Goal: Obtain resource: Download file/media

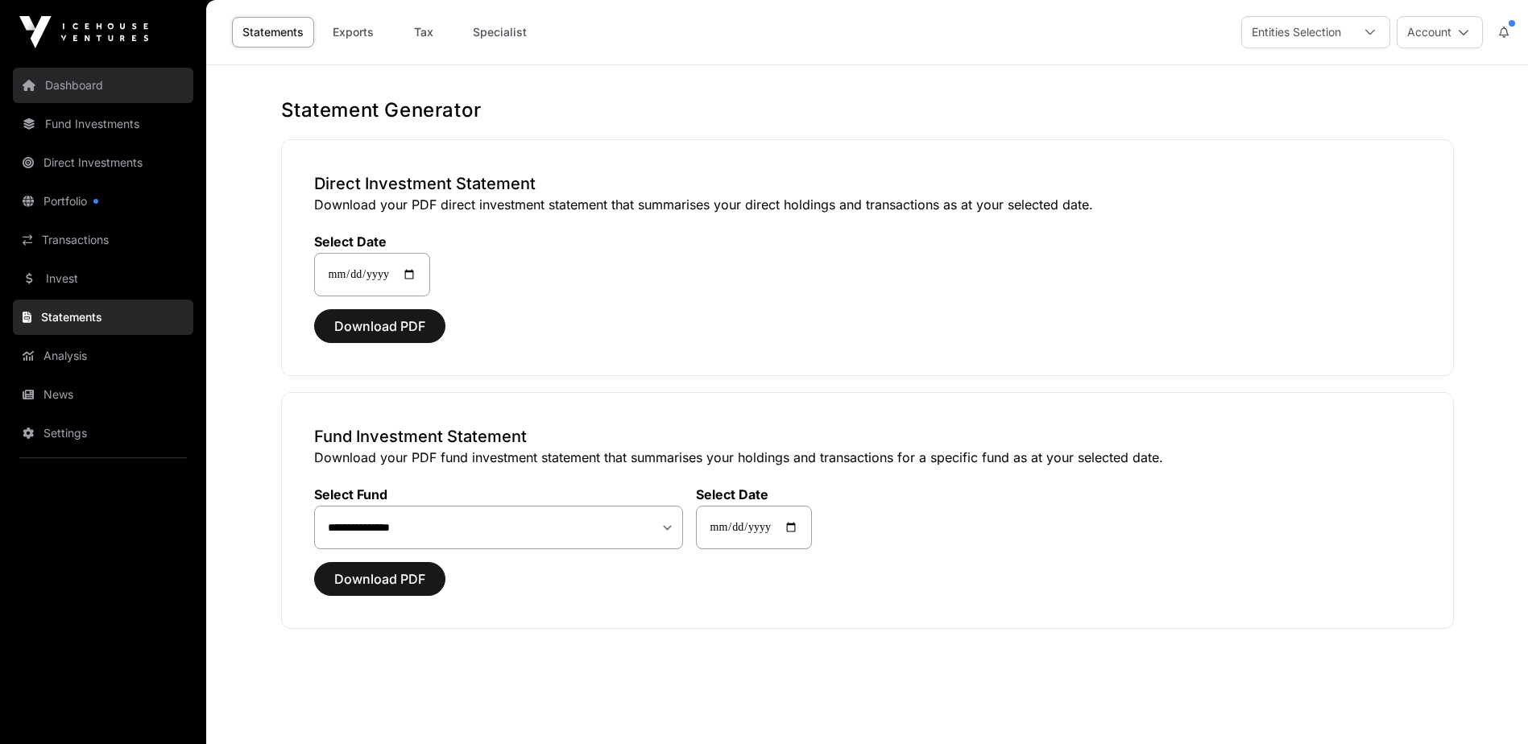
click at [72, 81] on link "Dashboard" at bounding box center [103, 85] width 180 height 35
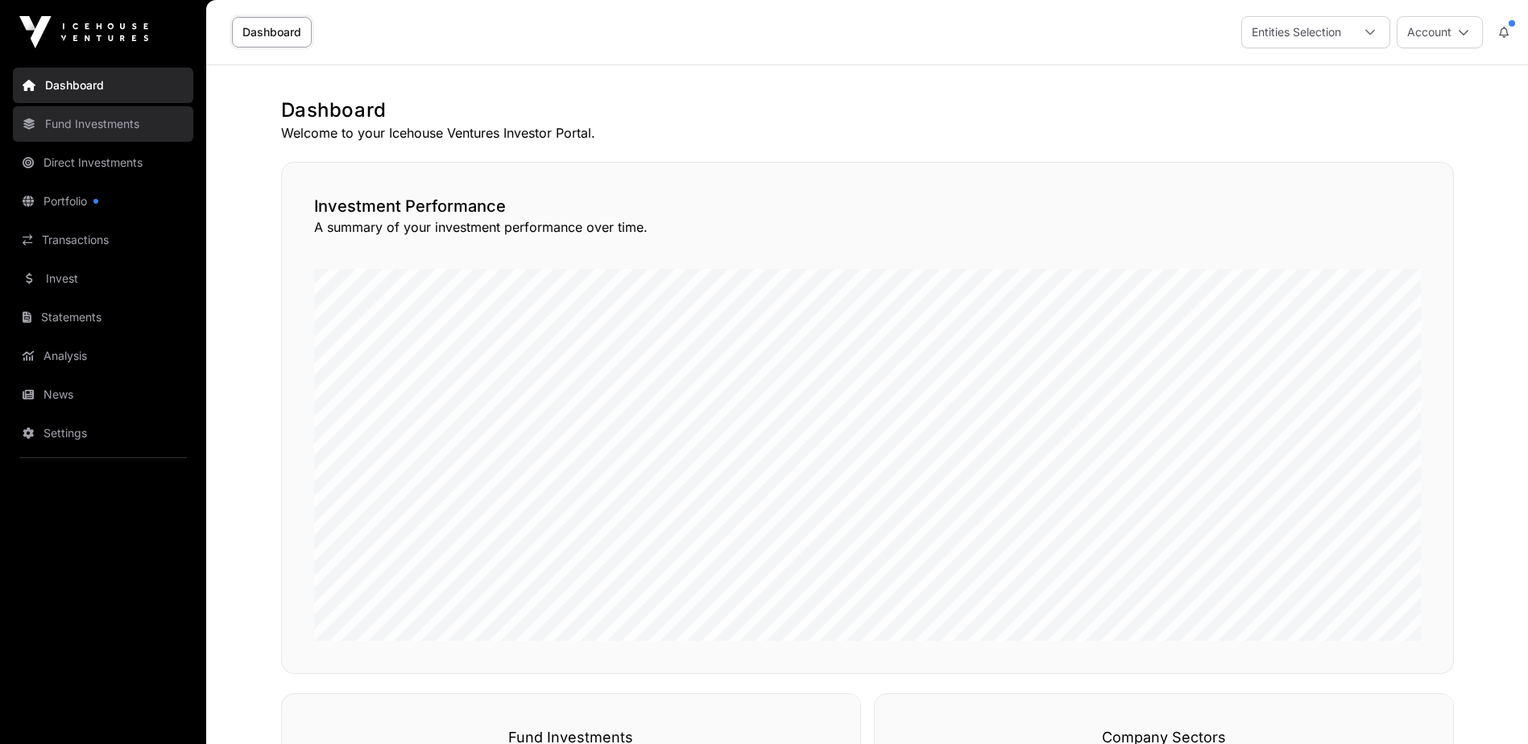
click at [82, 122] on link "Fund Investments" at bounding box center [103, 123] width 180 height 35
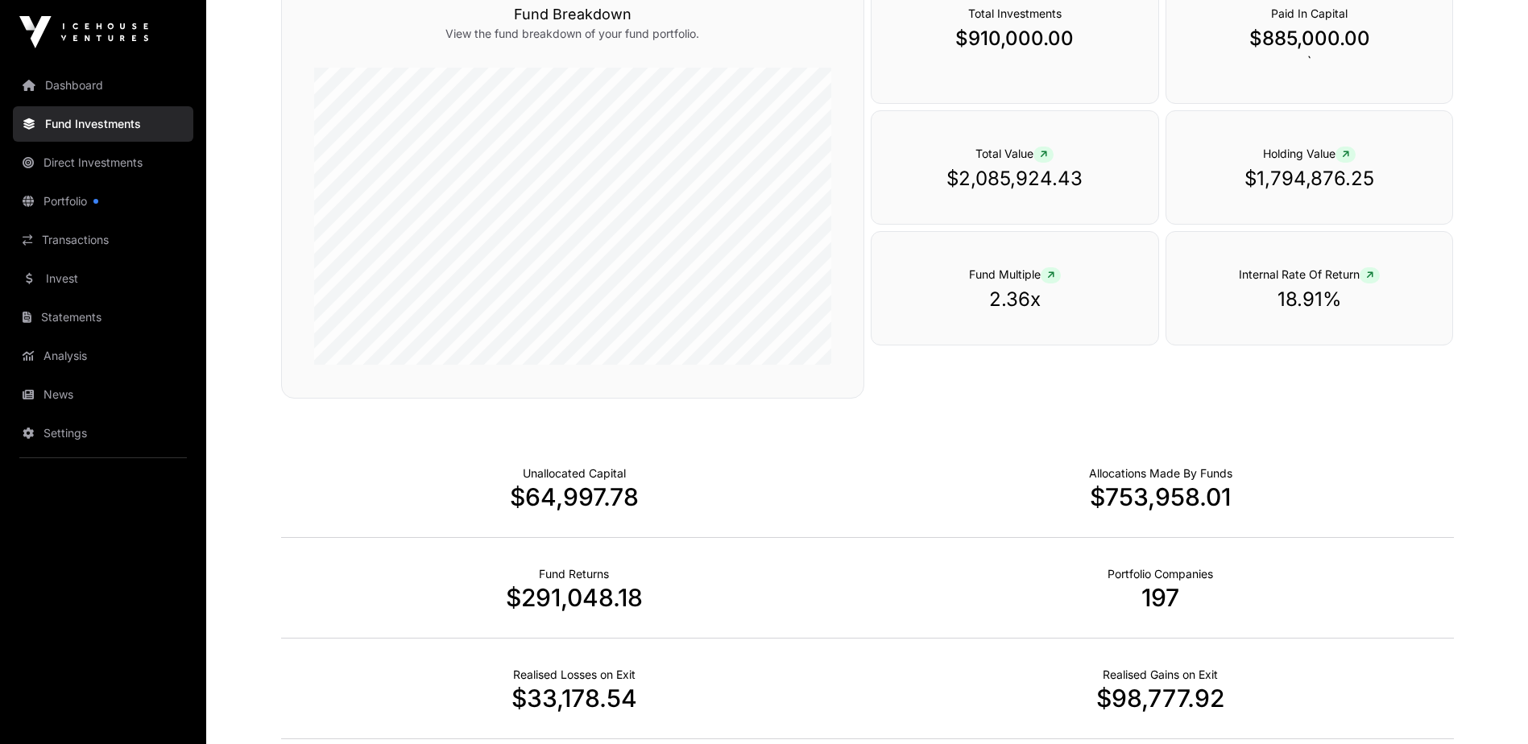
scroll to position [886, 0]
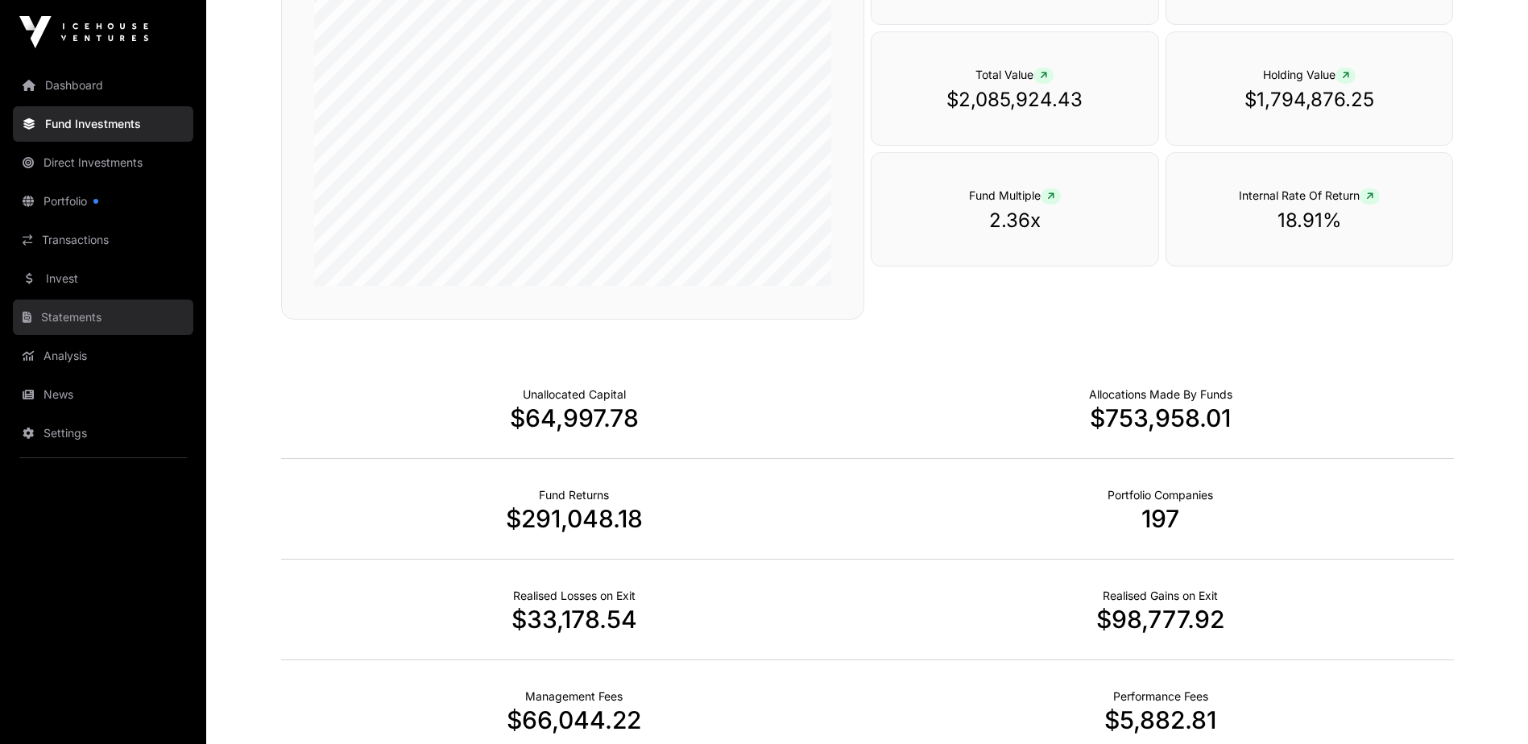
click at [77, 318] on link "Statements" at bounding box center [103, 317] width 180 height 35
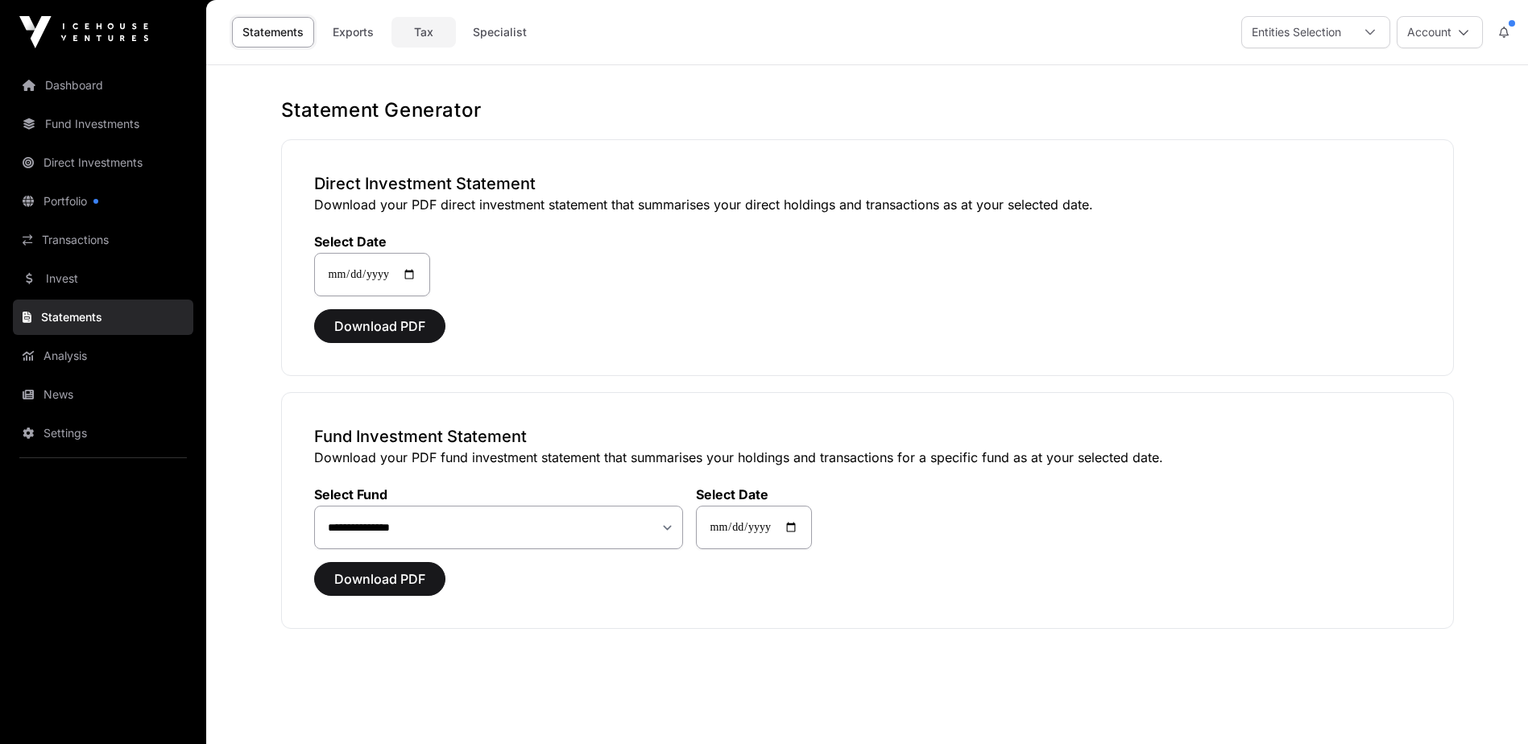
click at [421, 28] on link "Tax" at bounding box center [423, 32] width 64 height 31
select select
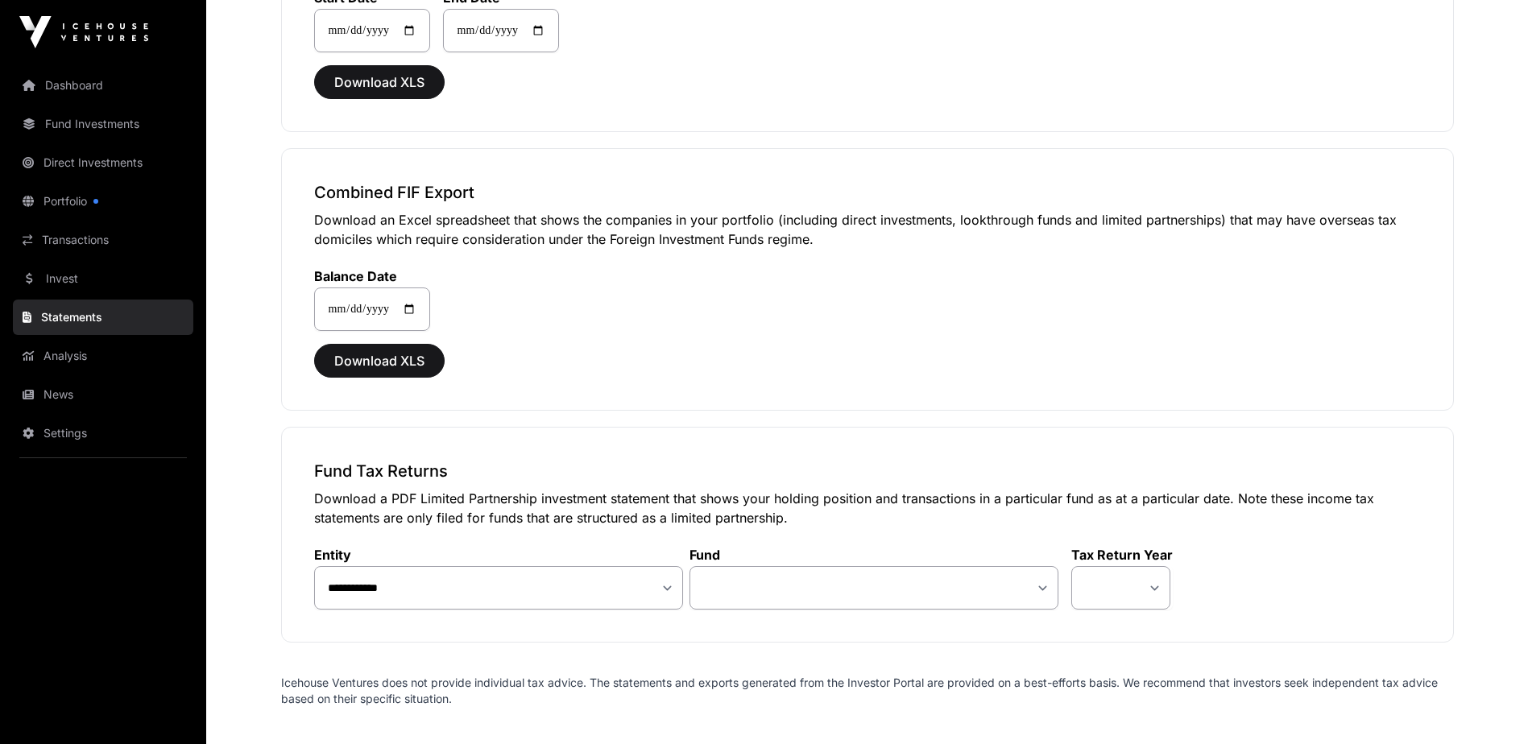
scroll to position [1369, 0]
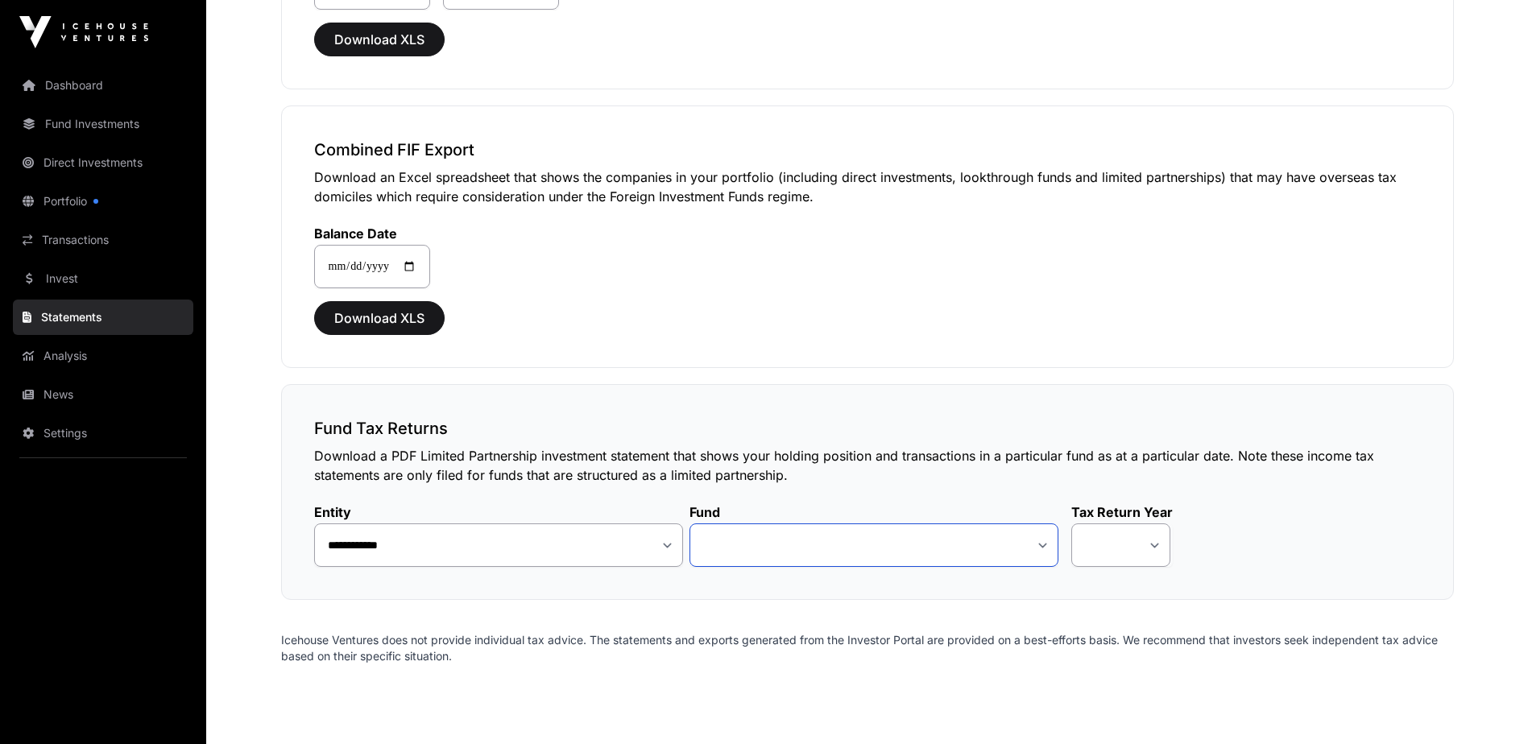
click at [1039, 543] on select "**********" at bounding box center [873, 545] width 369 height 43
click at [902, 541] on select "**********" at bounding box center [873, 545] width 369 height 43
click at [1046, 541] on select "**********" at bounding box center [873, 545] width 369 height 43
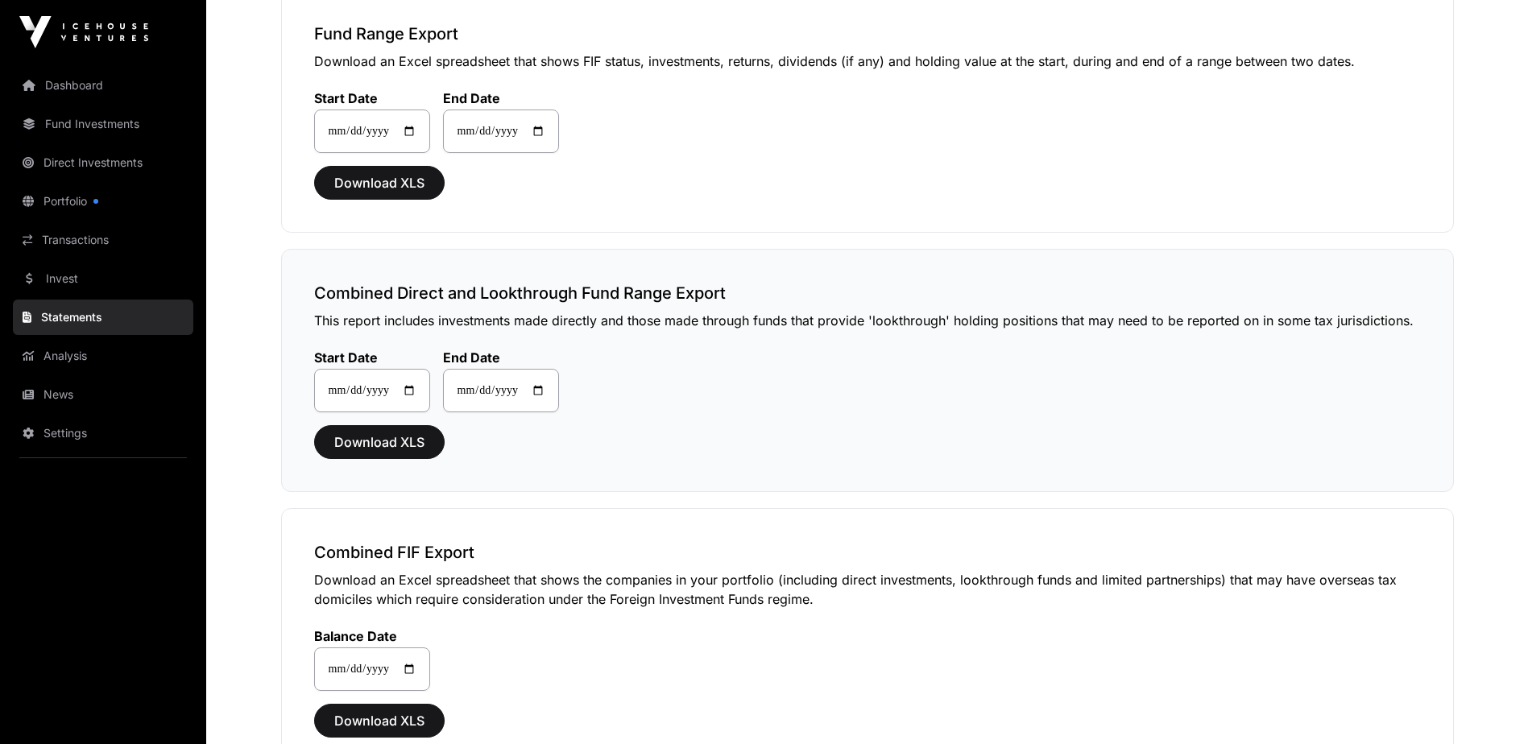
scroll to position [886, 0]
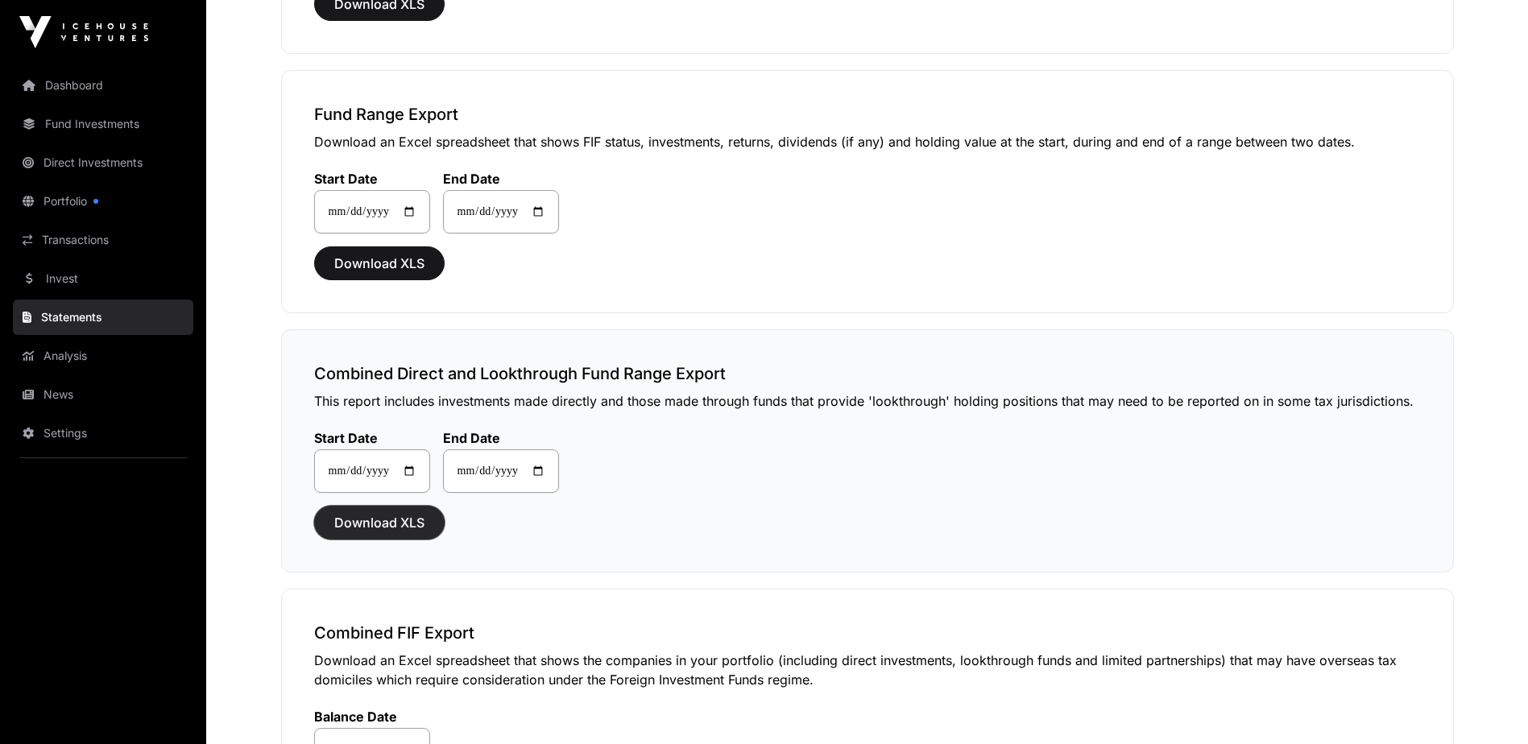
click at [371, 520] on span "Download XLS" at bounding box center [379, 522] width 90 height 19
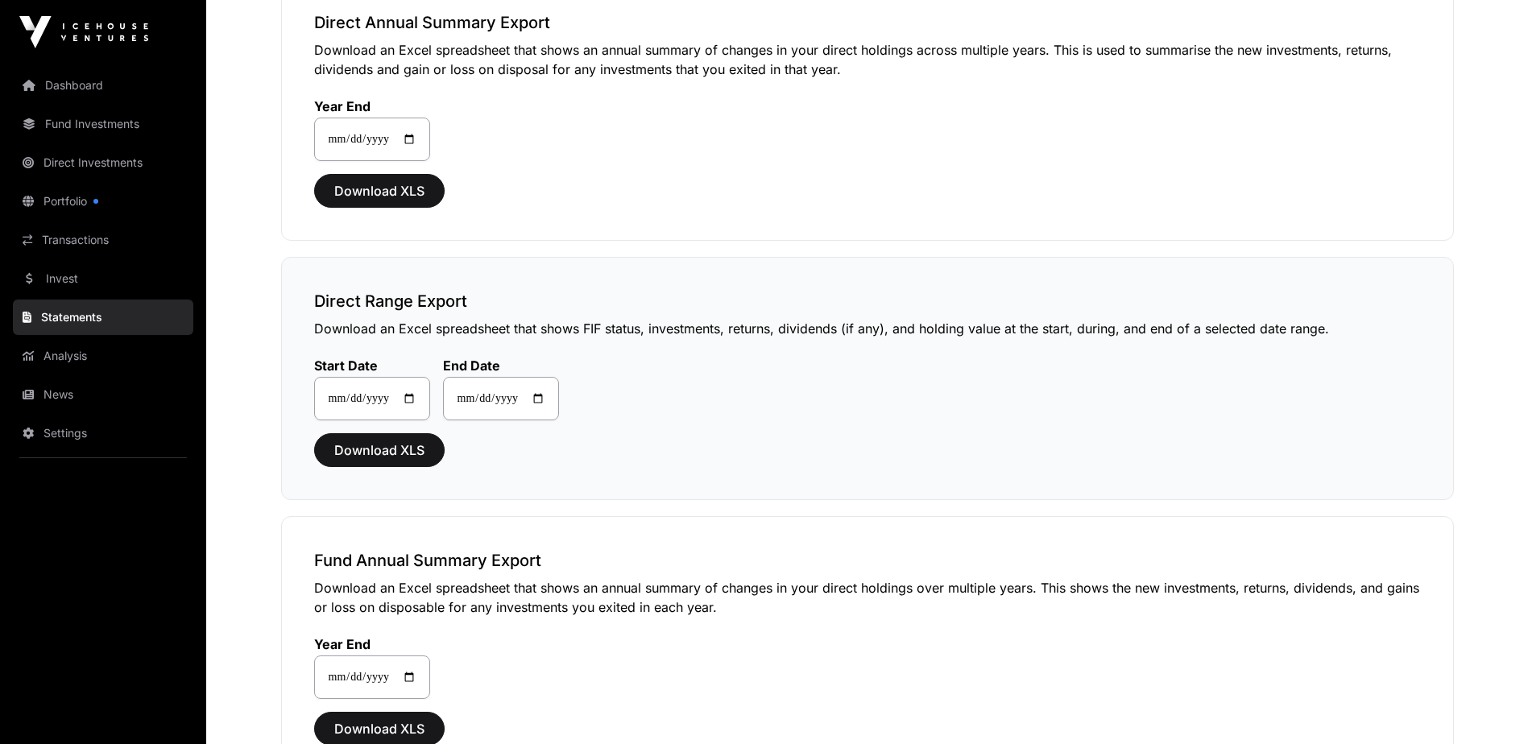
scroll to position [81, 0]
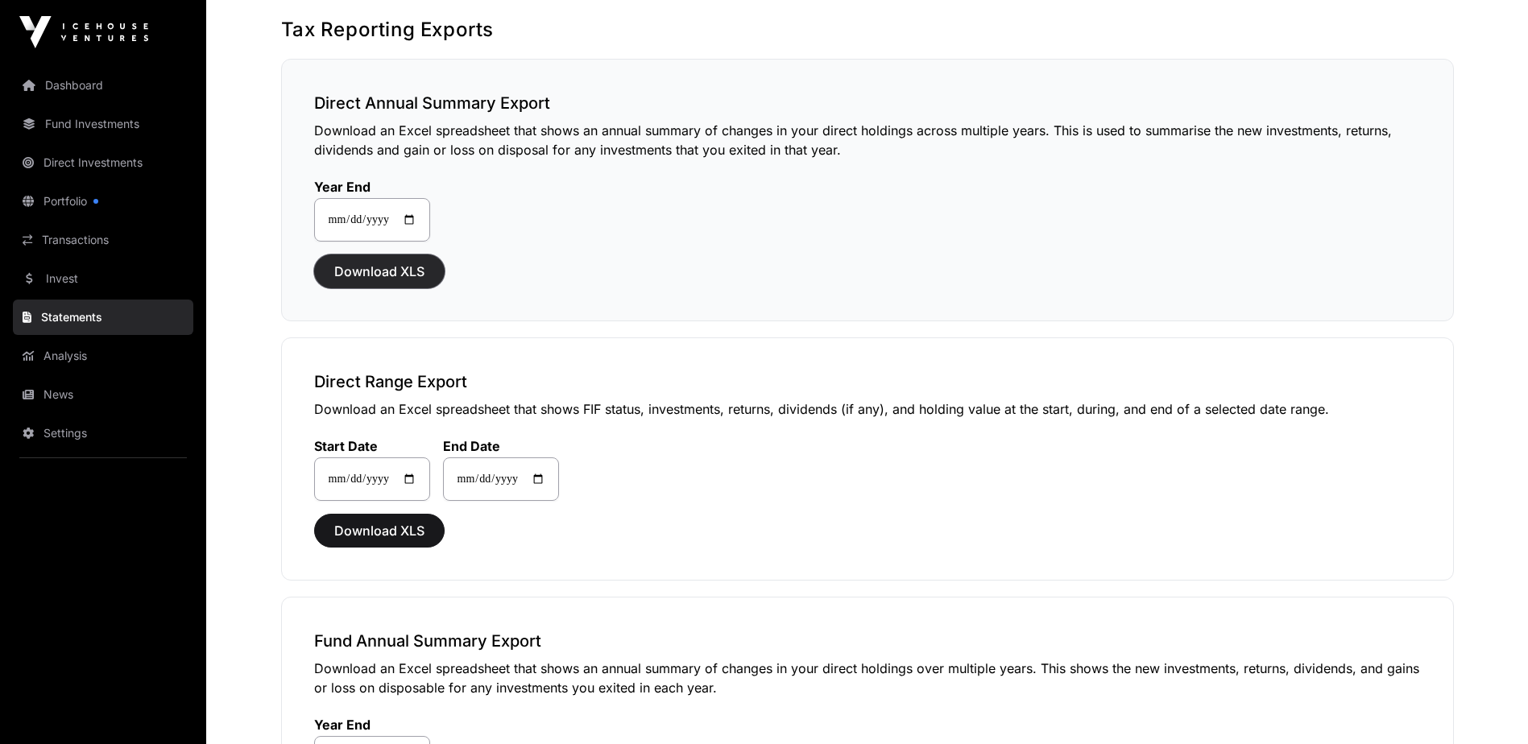
click at [380, 265] on span "Download XLS" at bounding box center [379, 271] width 90 height 19
click at [378, 528] on span "Download XLS" at bounding box center [379, 530] width 90 height 19
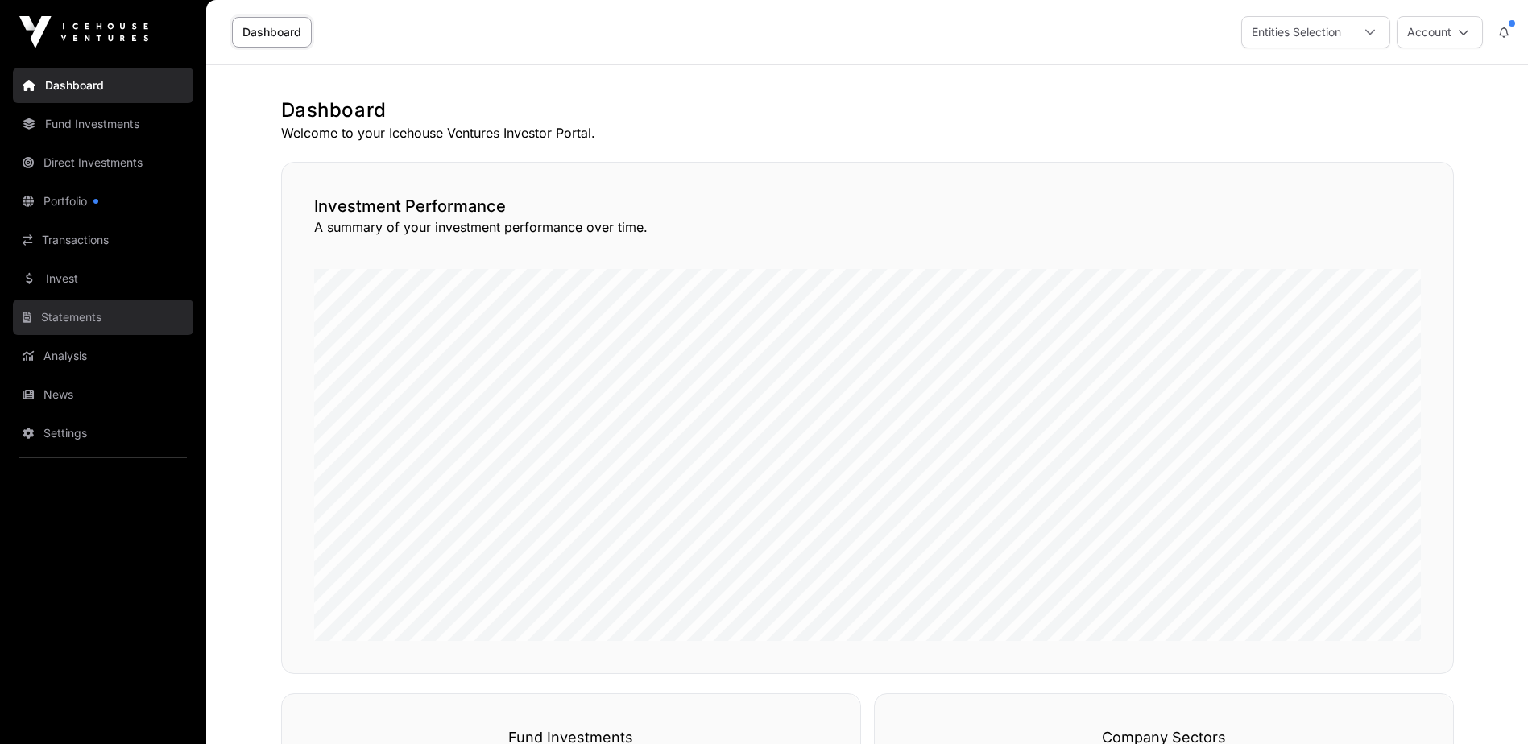
click at [79, 310] on link "Statements" at bounding box center [103, 317] width 180 height 35
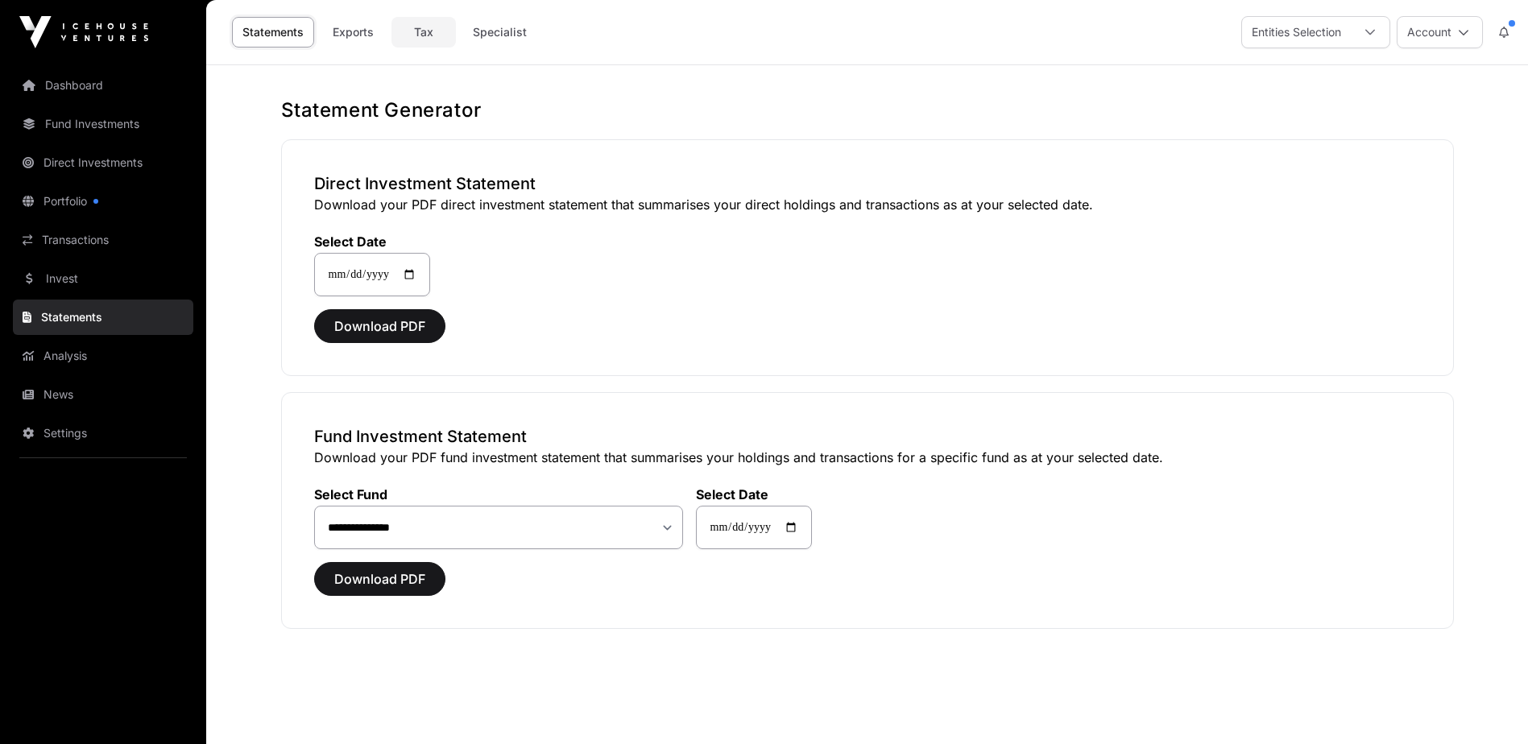
click at [429, 27] on link "Tax" at bounding box center [423, 32] width 64 height 31
select select
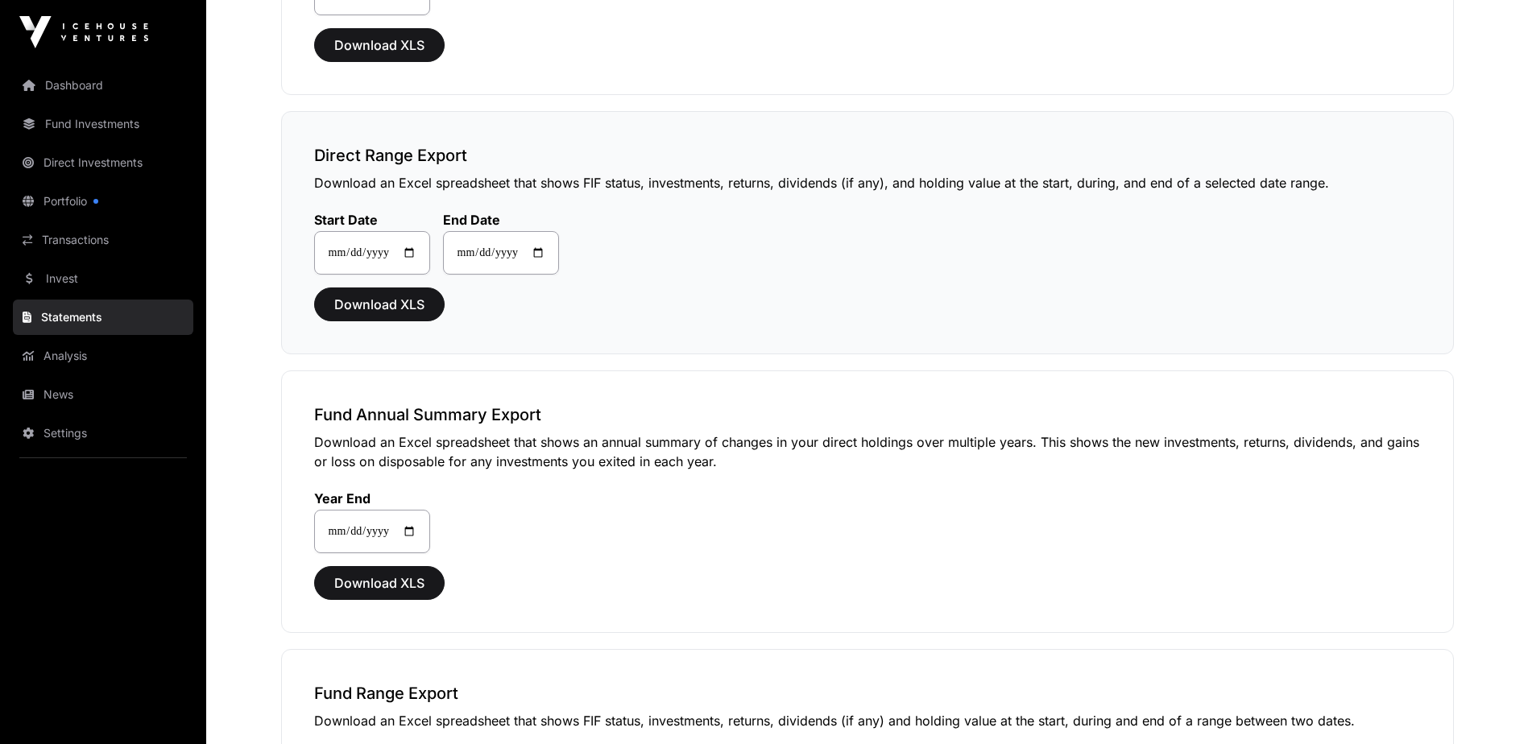
scroll to position [322, 0]
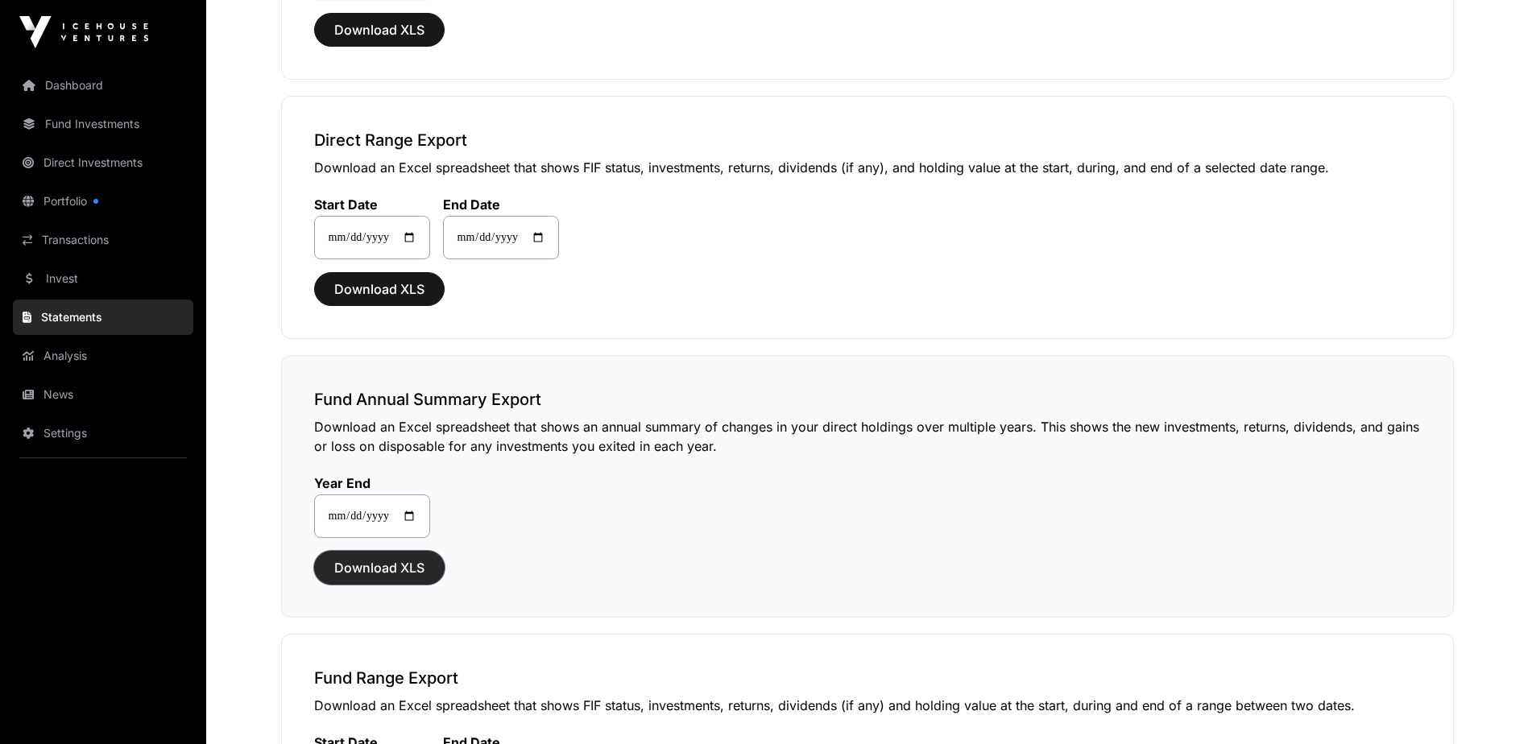
click at [376, 570] on span "Download XLS" at bounding box center [379, 567] width 90 height 19
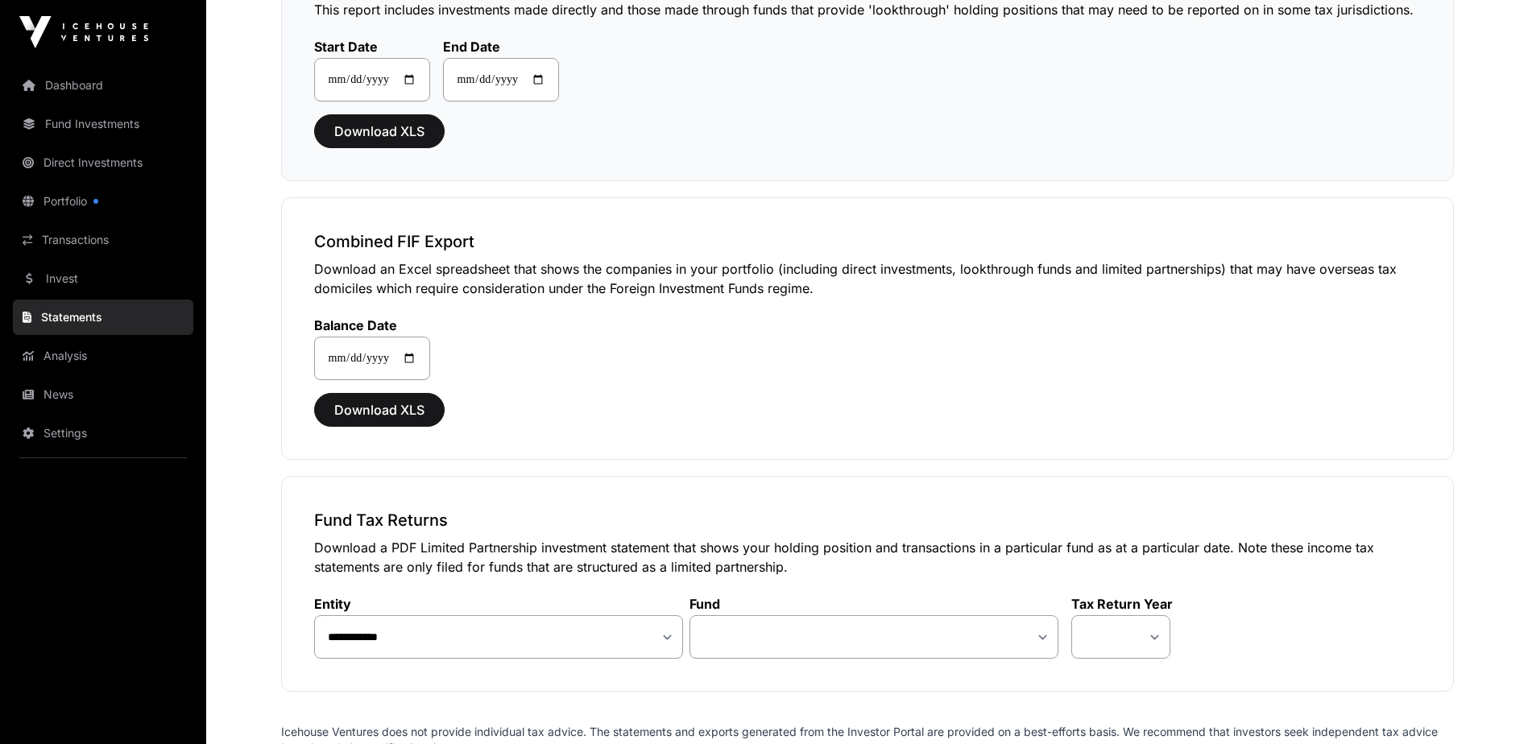
scroll to position [1369, 0]
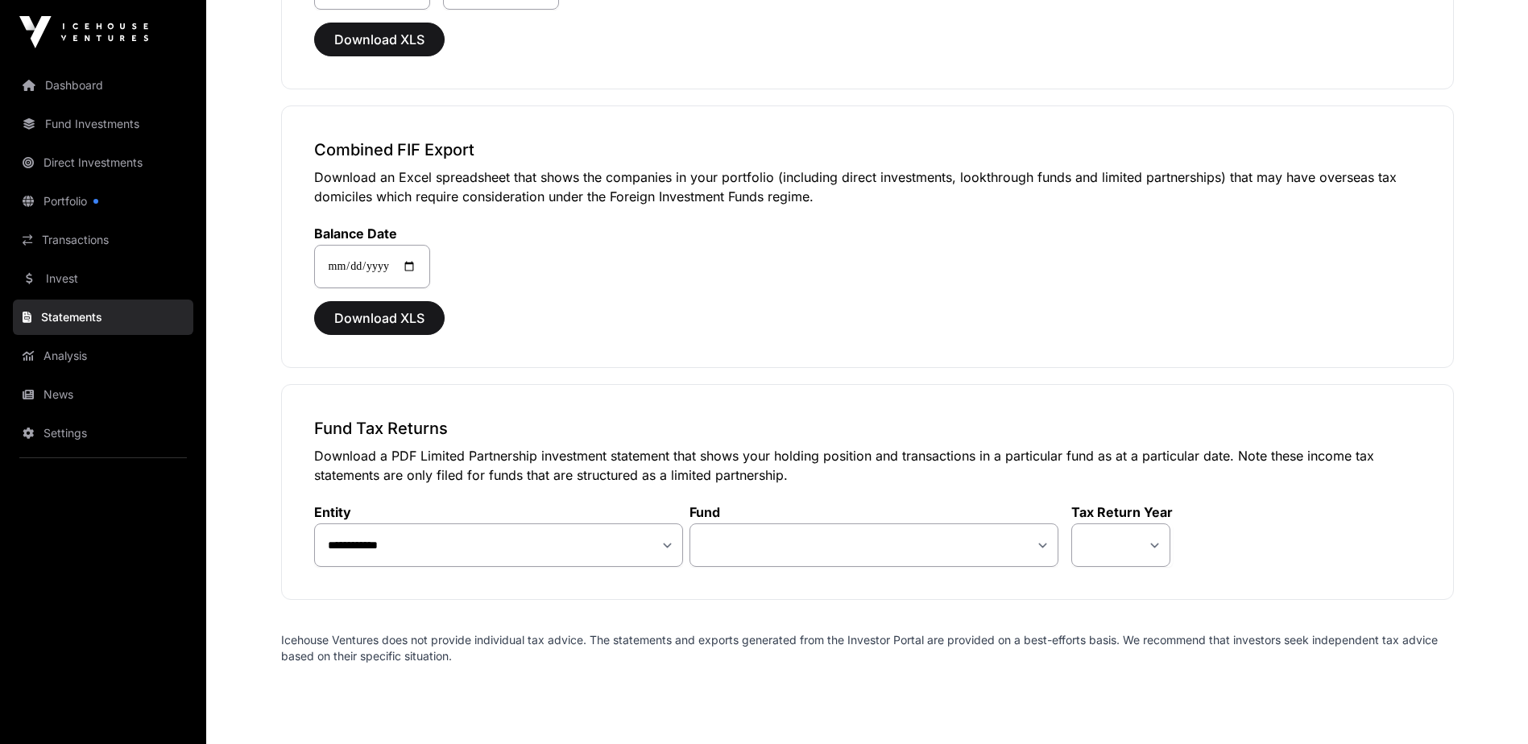
drag, startPoint x: 1509, startPoint y: 137, endPoint x: 1488, endPoint y: 144, distance: 21.4
click at [363, 313] on span "Download XLS" at bounding box center [379, 317] width 90 height 19
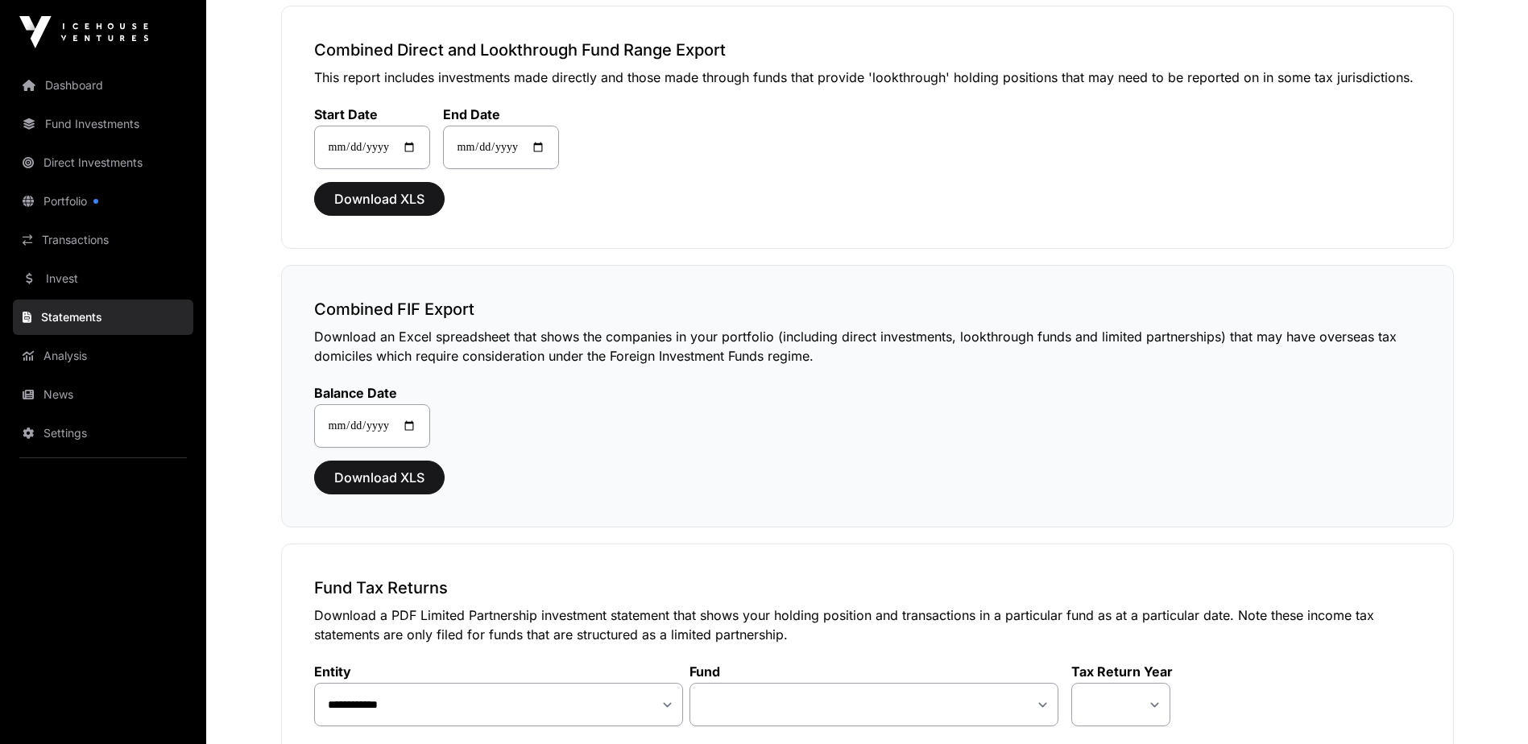
scroll to position [1208, 0]
click at [659, 293] on div "**********" at bounding box center [867, 398] width 1173 height 263
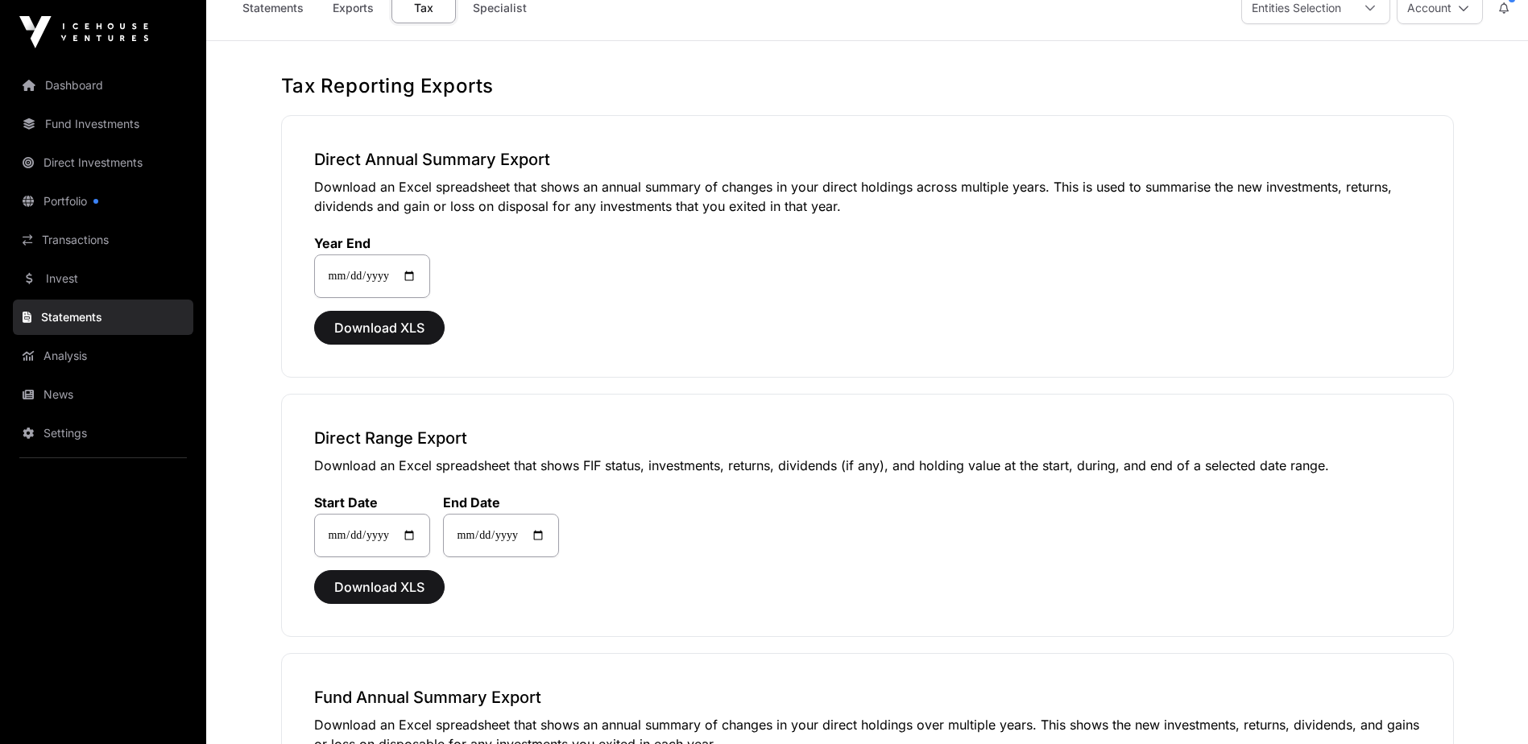
scroll to position [0, 0]
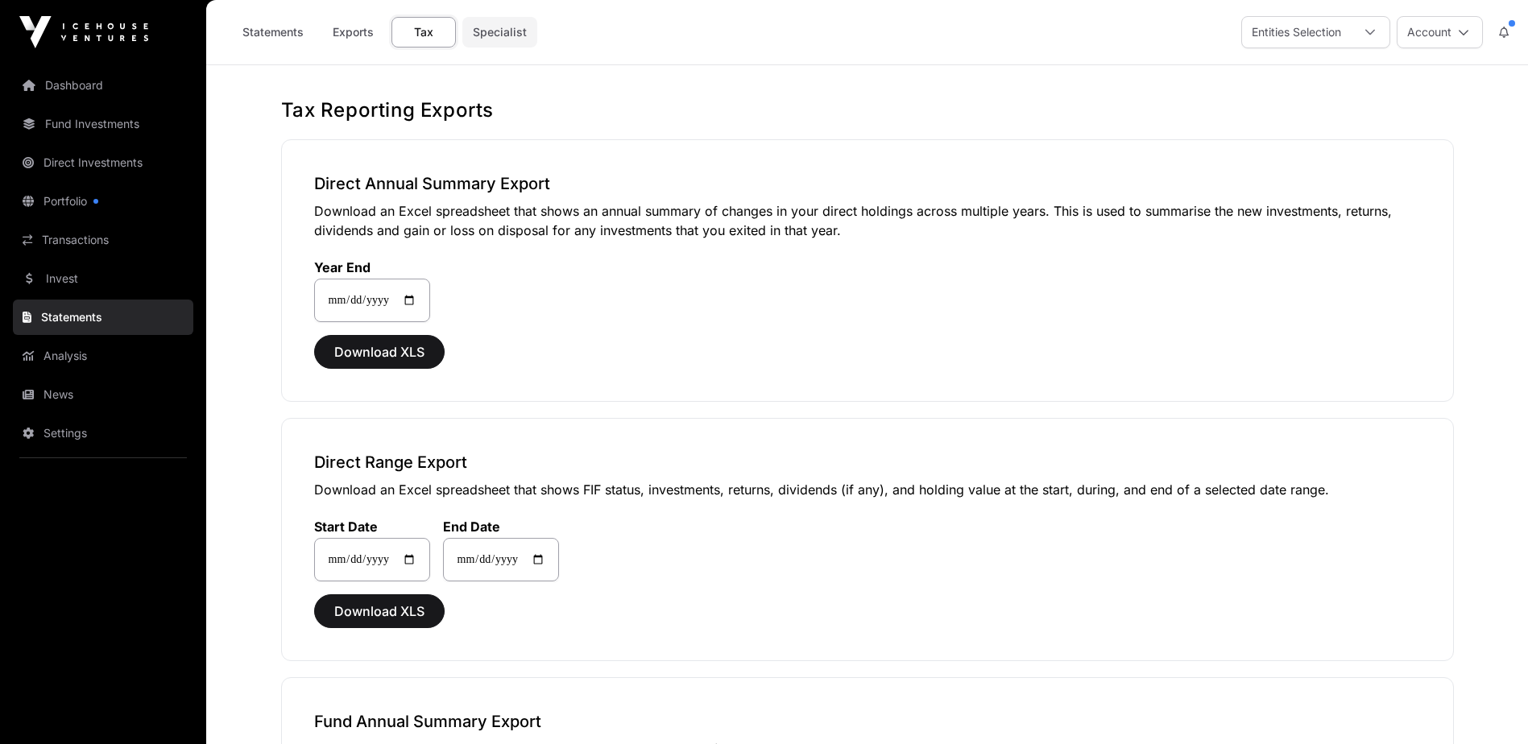
click at [500, 24] on link "Specialist" at bounding box center [499, 32] width 75 height 31
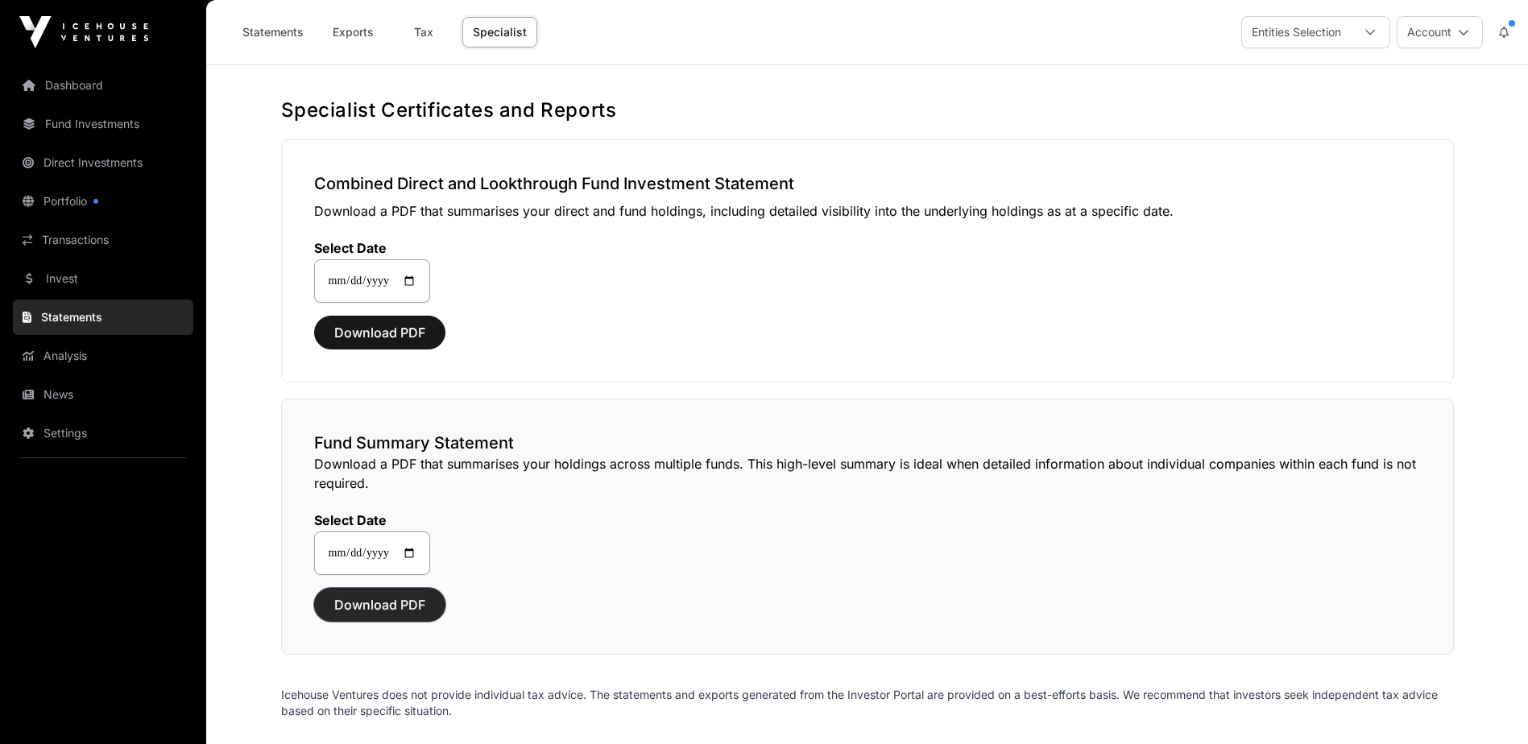
click at [362, 607] on span "Download PDF" at bounding box center [379, 604] width 91 height 19
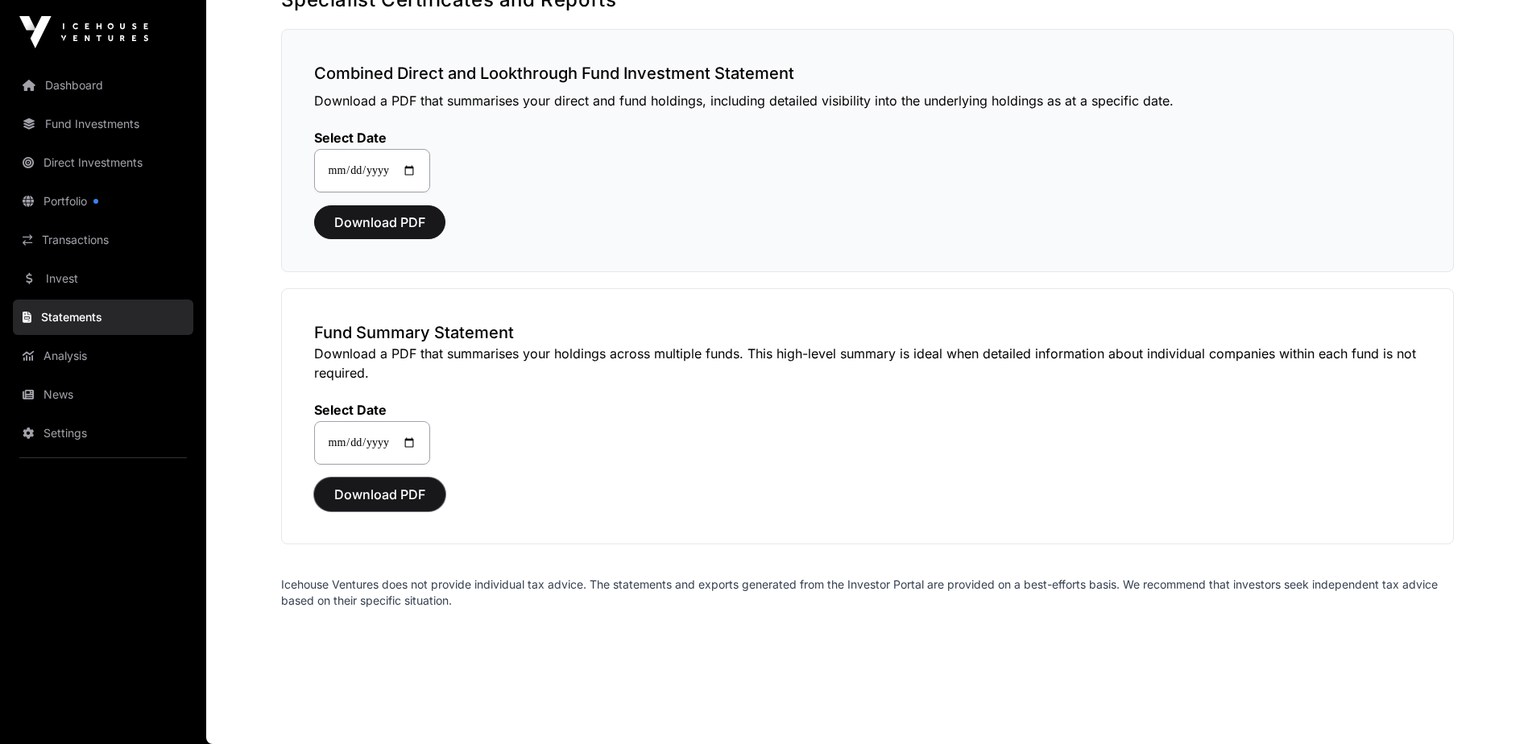
scroll to position [30, 0]
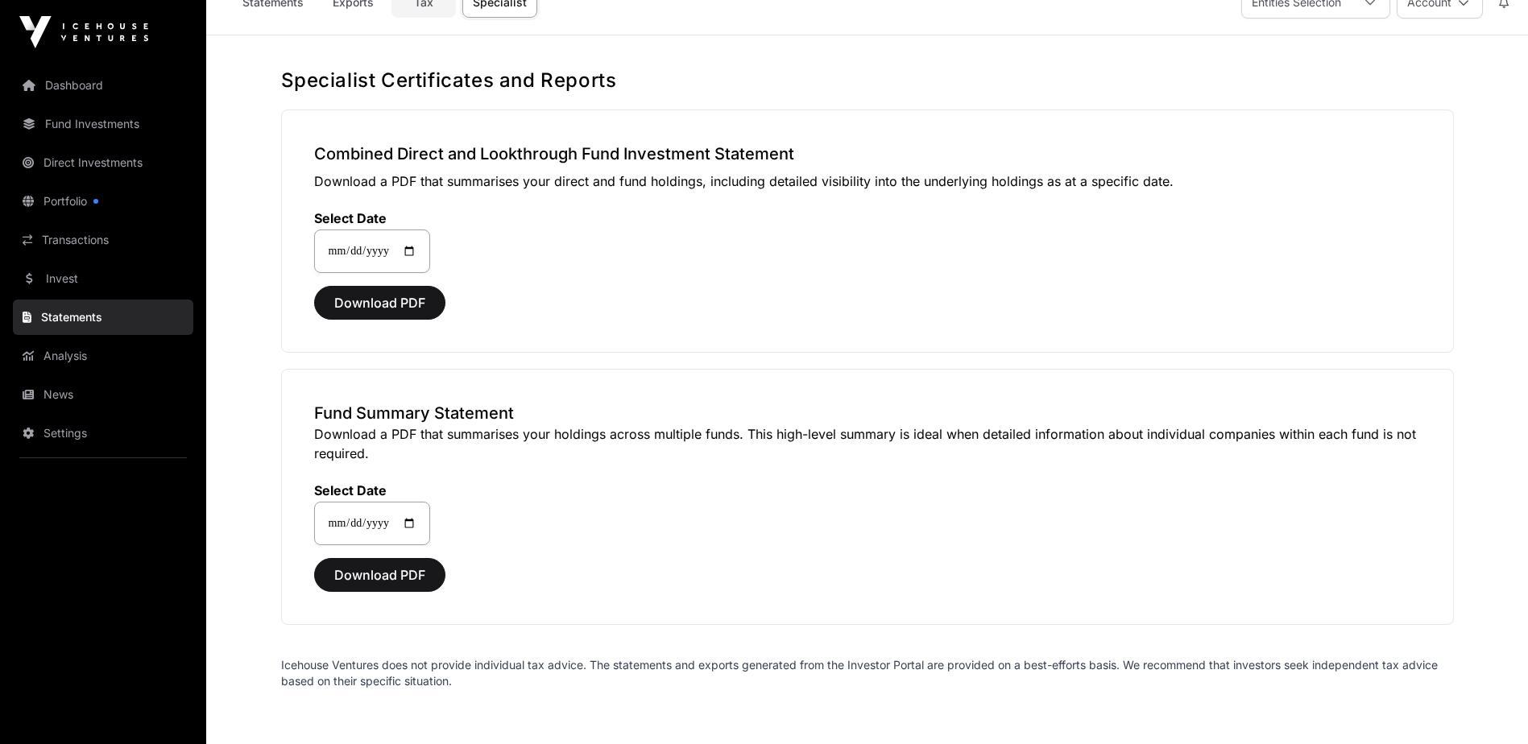
click at [423, 1] on link "Tax" at bounding box center [423, 2] width 64 height 31
select select
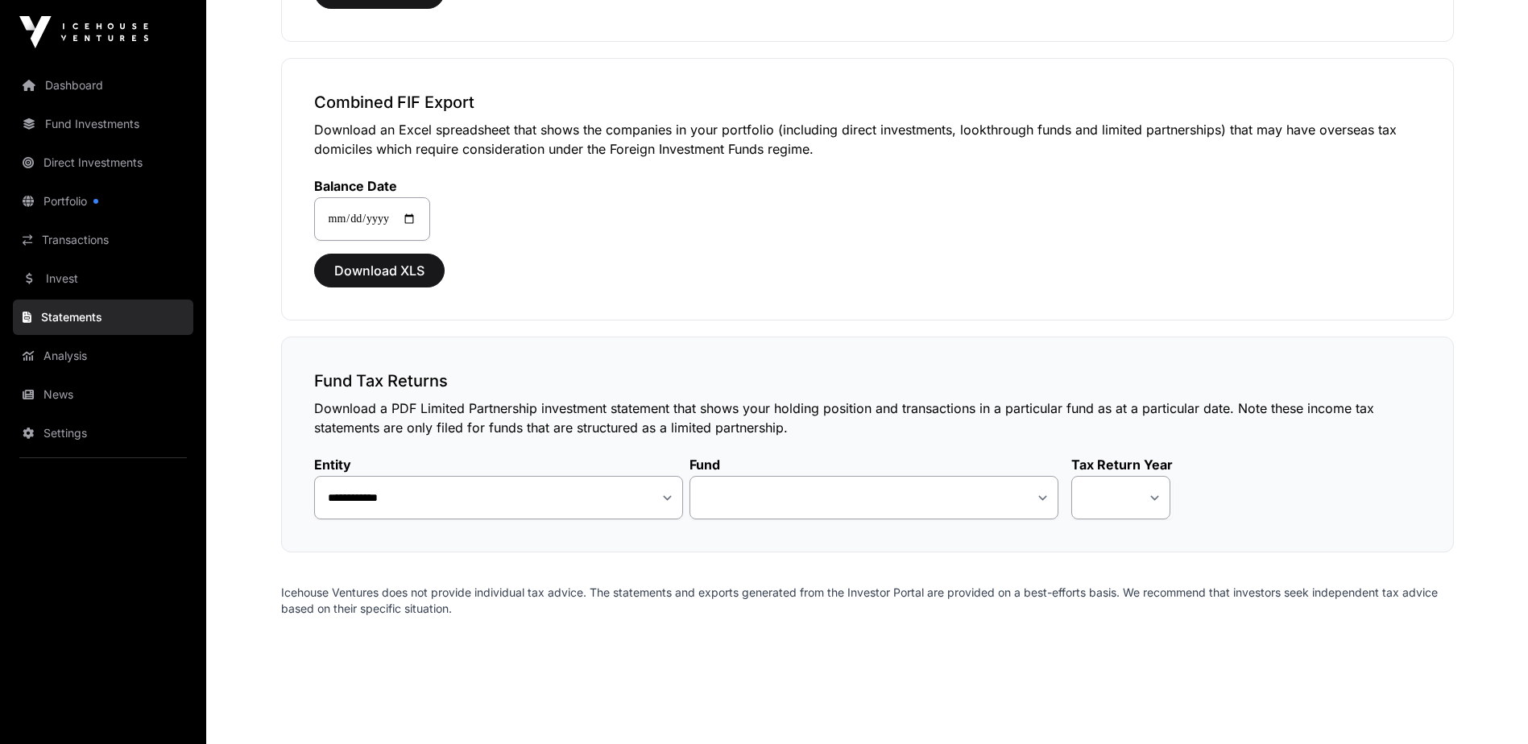
scroll to position [1425, 0]
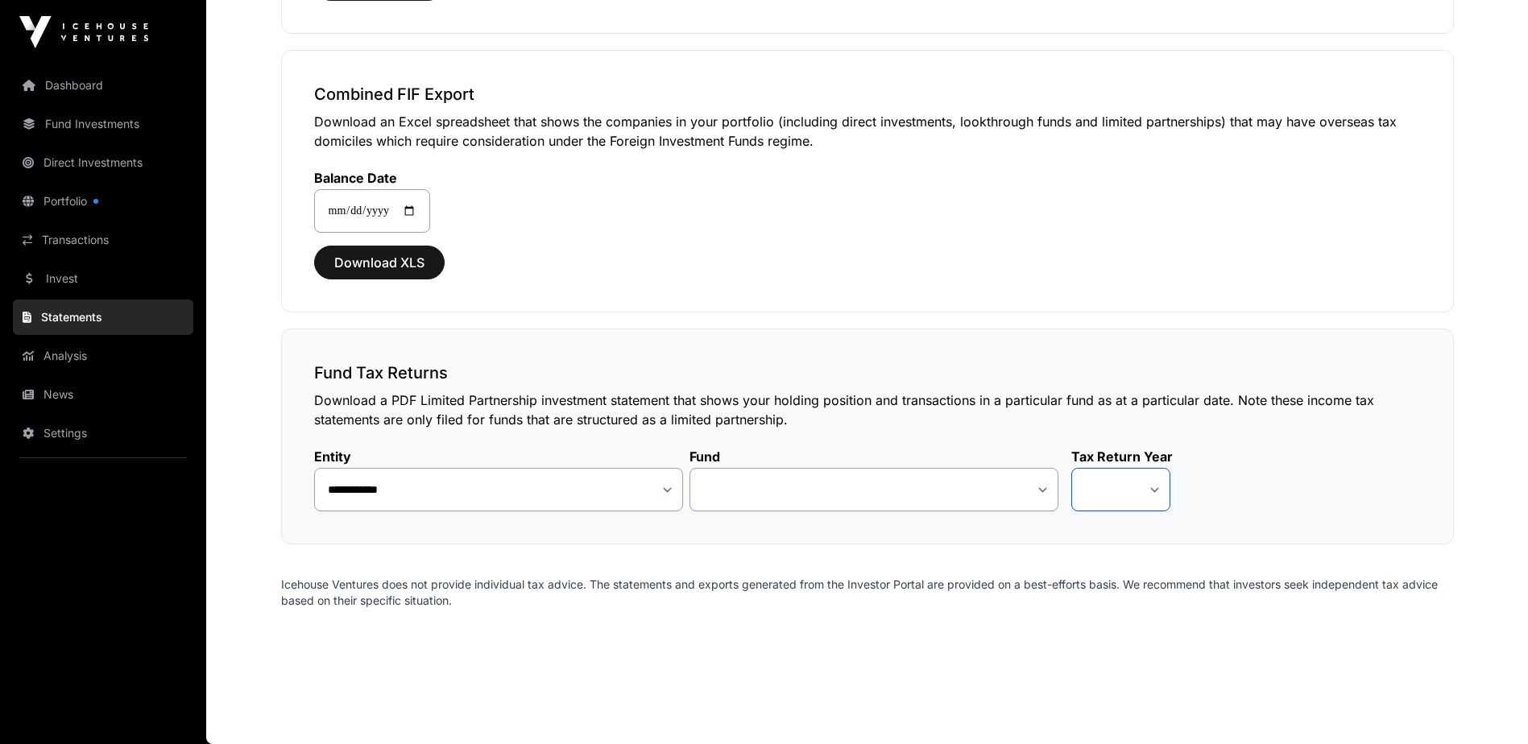
click at [1116, 474] on select at bounding box center [1120, 489] width 99 height 43
click at [929, 494] on select "**********" at bounding box center [873, 489] width 369 height 43
click at [655, 582] on p "Icehouse Ventures does not provide individual tax advice. The statements and ex…" at bounding box center [867, 593] width 1173 height 32
click at [66, 196] on link "Portfolio" at bounding box center [103, 201] width 180 height 35
